Goal: Find specific page/section: Find specific page/section

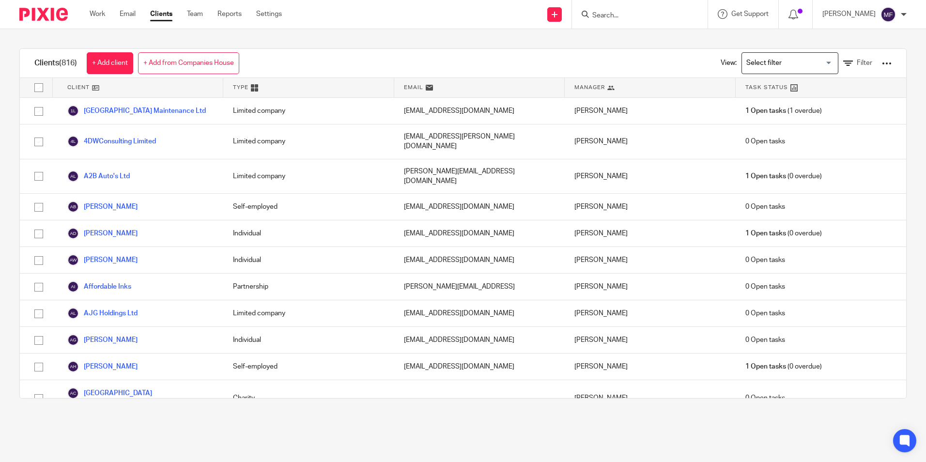
click at [639, 14] on input "Search" at bounding box center [634, 16] width 87 height 9
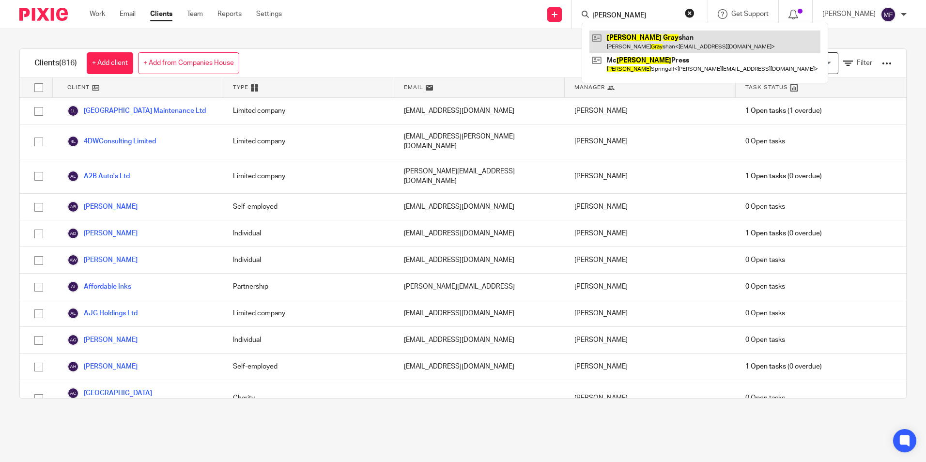
type input "michael gray"
click at [676, 36] on link at bounding box center [704, 41] width 231 height 22
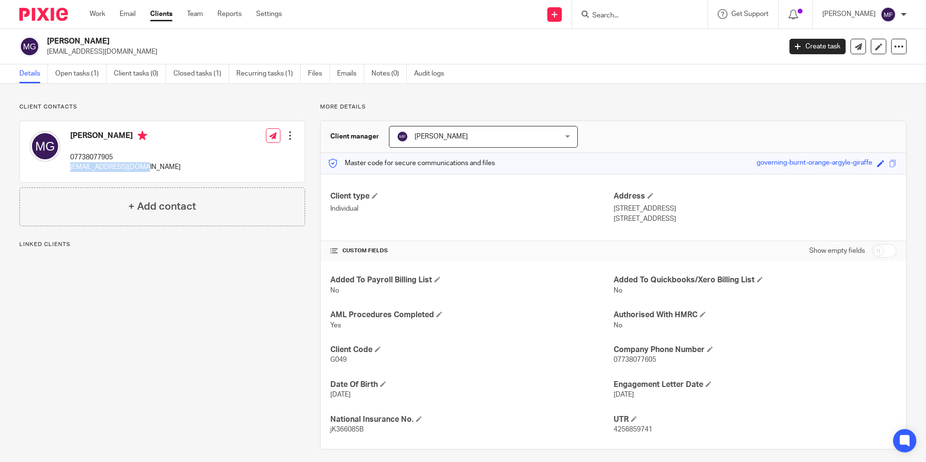
drag, startPoint x: 147, startPoint y: 167, endPoint x: 70, endPoint y: 166, distance: 77.5
click at [70, 166] on div "[PERSON_NAME] 07738077905 [EMAIL_ADDRESS][DOMAIN_NAME] Edit contact Create clie…" at bounding box center [162, 151] width 285 height 61
drag, startPoint x: 70, startPoint y: 166, endPoint x: 76, endPoint y: 167, distance: 6.5
copy p "[EMAIL_ADDRESS][DOMAIN_NAME]"
click at [643, 13] on input "Search" at bounding box center [634, 16] width 87 height 9
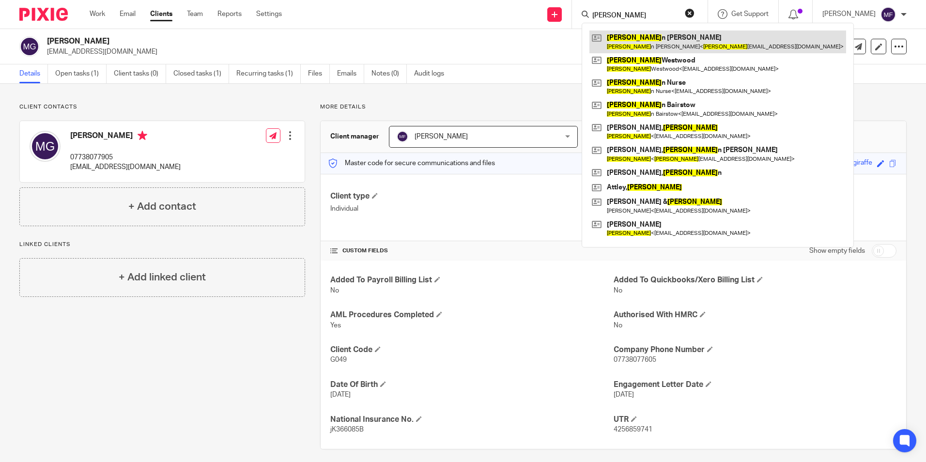
type input "[PERSON_NAME]"
click at [659, 39] on link at bounding box center [717, 41] width 257 height 22
